Goal: Task Accomplishment & Management: Use online tool/utility

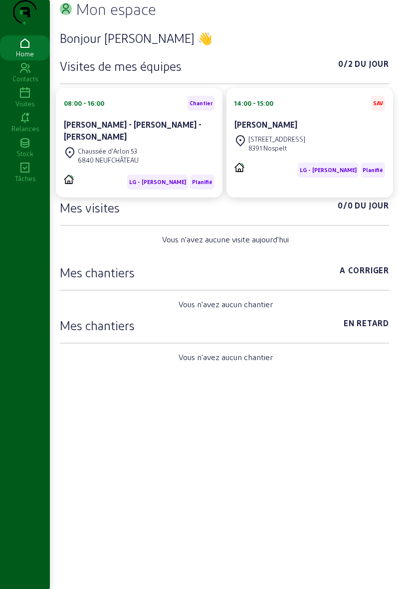
click at [27, 99] on icon at bounding box center [25, 93] width 50 height 12
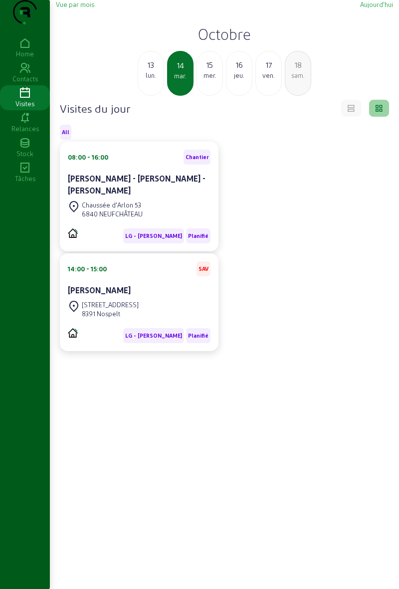
click at [209, 80] on div "mer." at bounding box center [209, 75] width 25 height 9
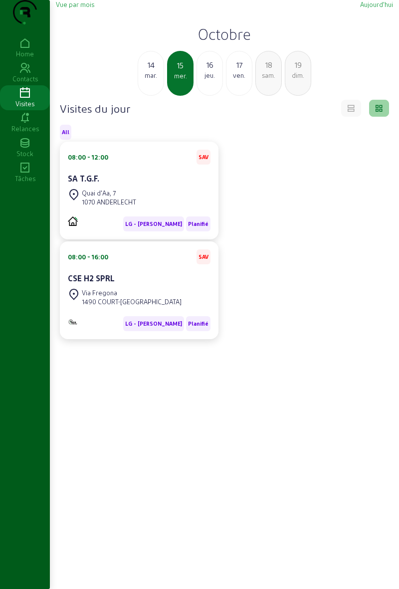
click at [168, 208] on div "[STREET_ADDRESS]" at bounding box center [139, 198] width 143 height 22
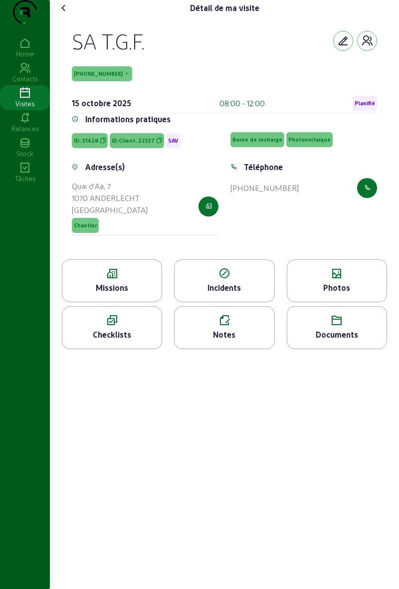
click at [131, 284] on div "Missions" at bounding box center [112, 280] width 100 height 43
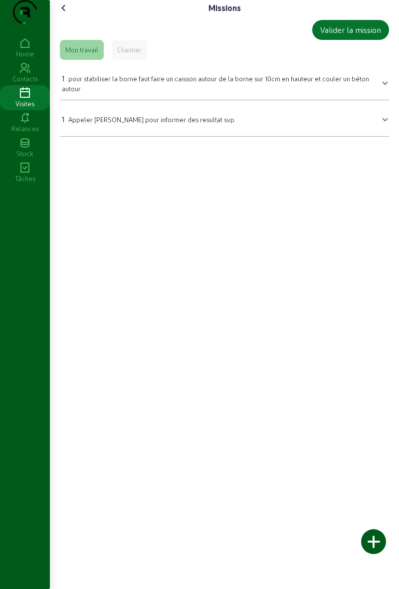
click at [65, 14] on icon at bounding box center [64, 8] width 12 height 12
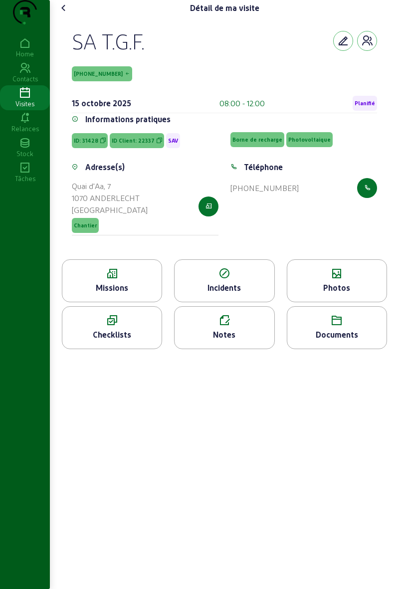
click at [63, 16] on cam-font-icon at bounding box center [64, 8] width 16 height 16
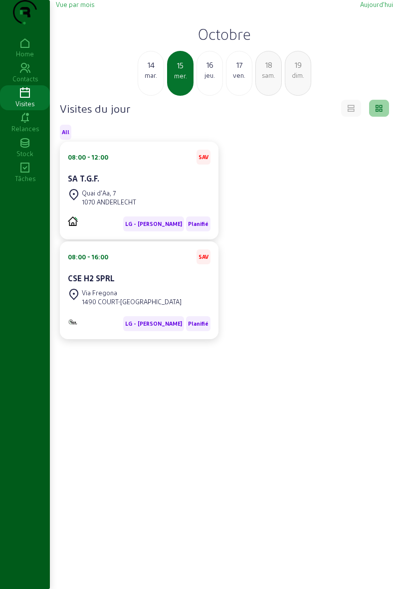
click at [154, 286] on div "CSE H2 SPRL" at bounding box center [139, 279] width 143 height 14
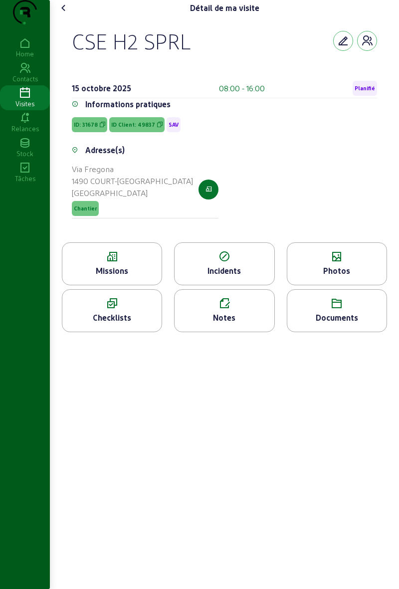
click at [123, 263] on icon at bounding box center [111, 257] width 99 height 12
